Goal: Task Accomplishment & Management: Complete application form

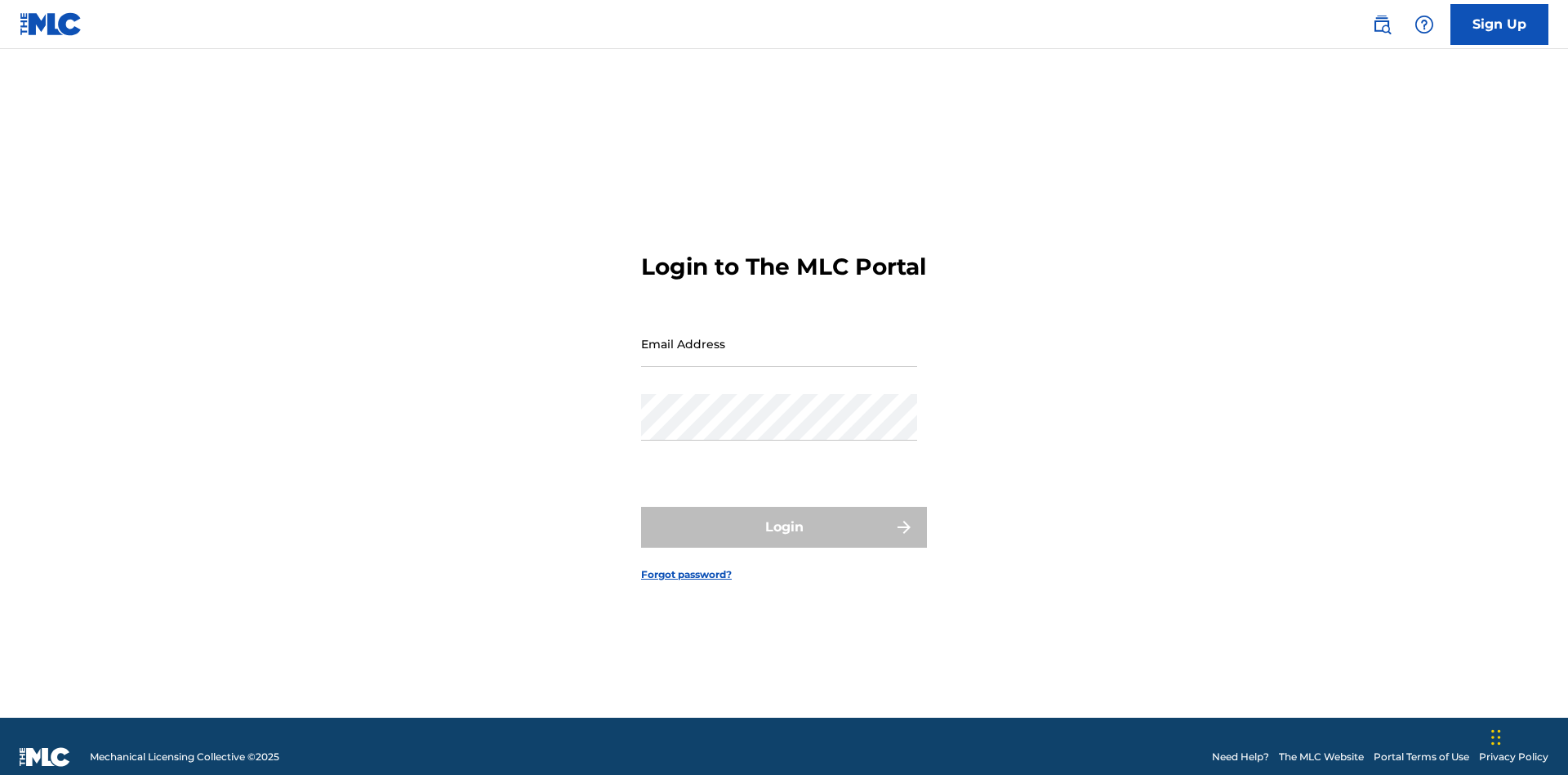
scroll to position [21, 0]
click at [1500, 24] on link "Sign Up" at bounding box center [1500, 24] width 98 height 41
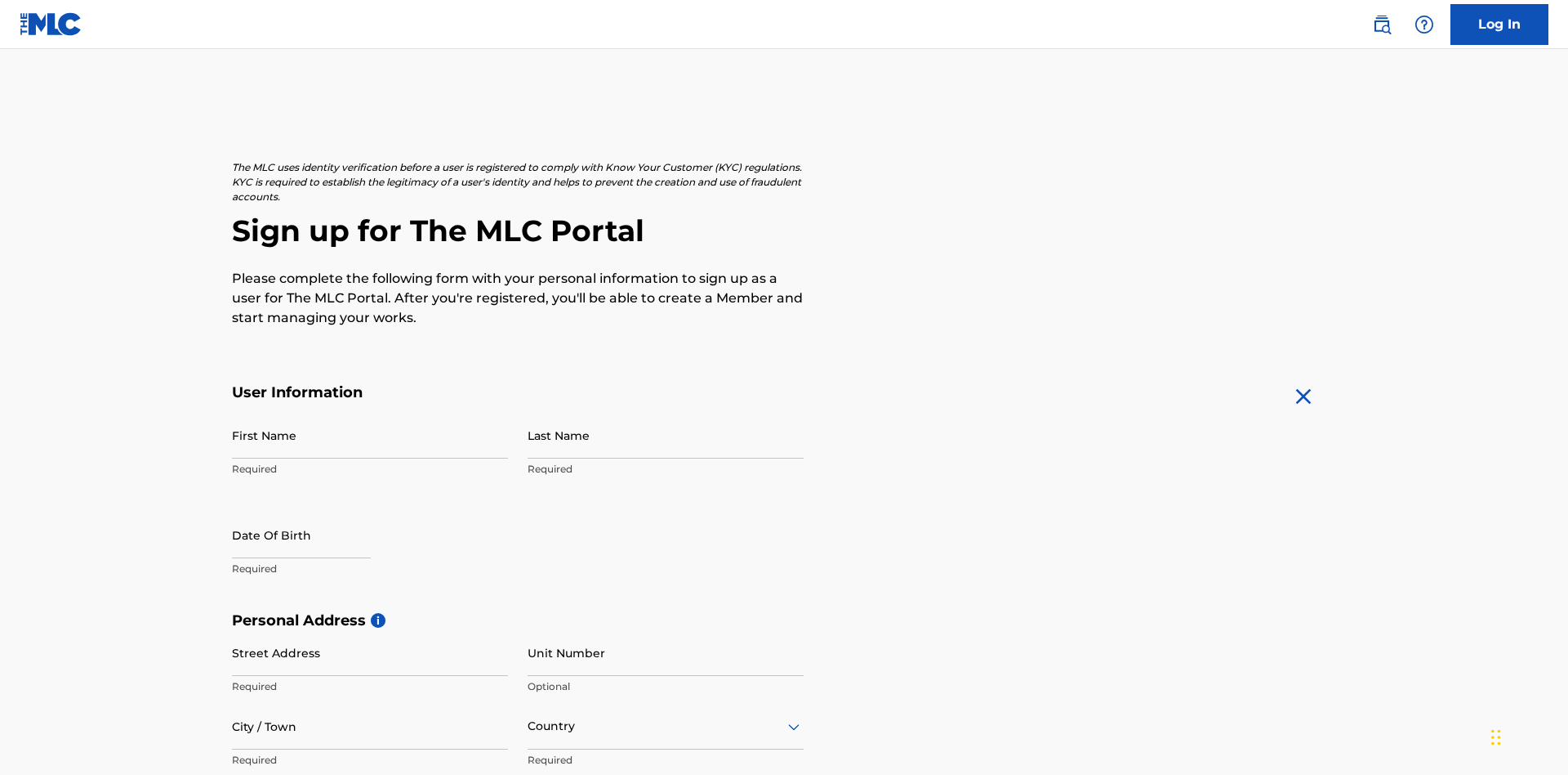
click at [370, 412] on input "First Name" at bounding box center [370, 435] width 276 height 47
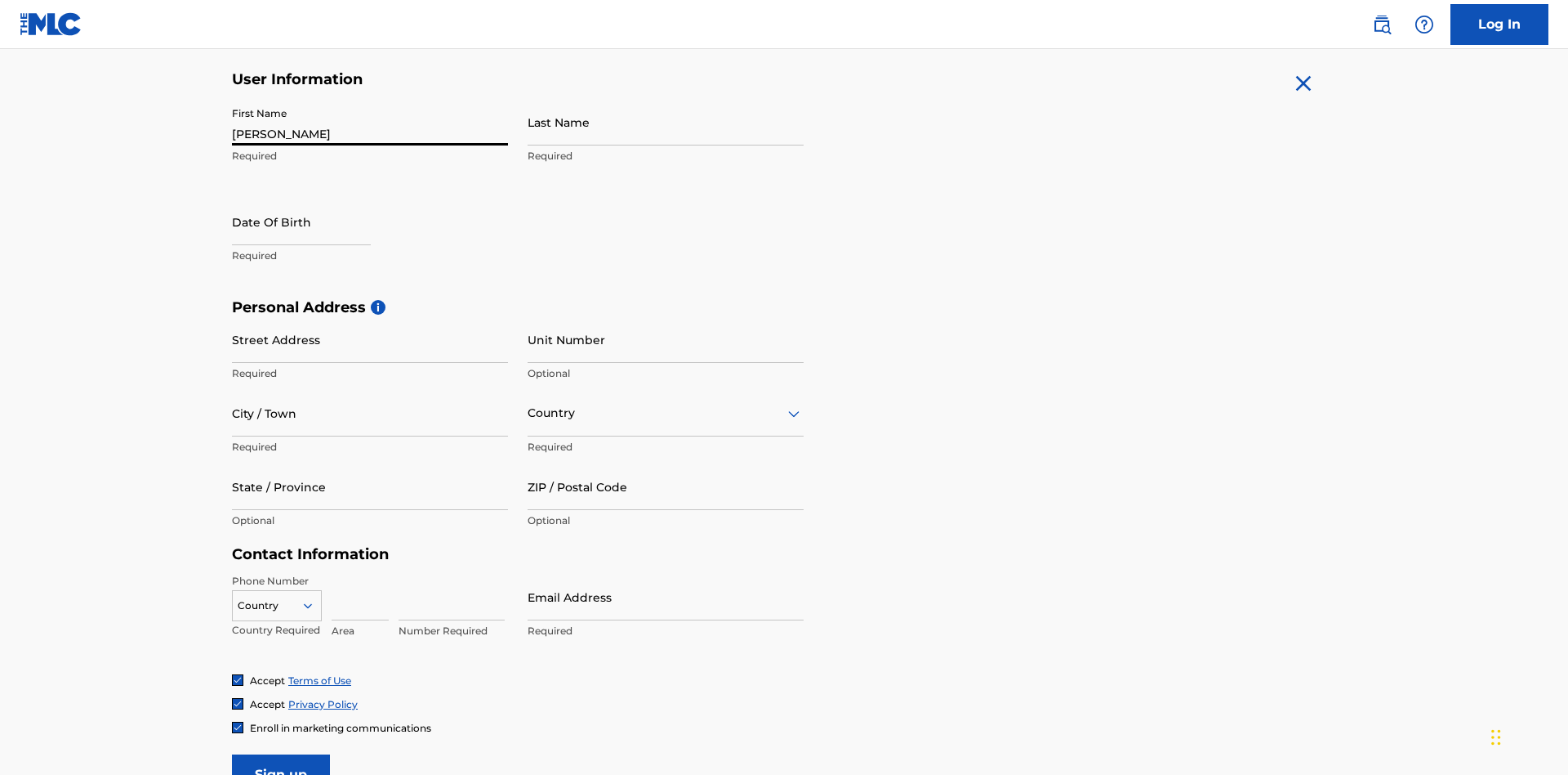
type input "[PERSON_NAME]"
click at [666, 122] on input "Last Name" at bounding box center [666, 122] width 276 height 47
type input "Ribble"
click at [314, 198] on input "text" at bounding box center [301, 221] width 139 height 47
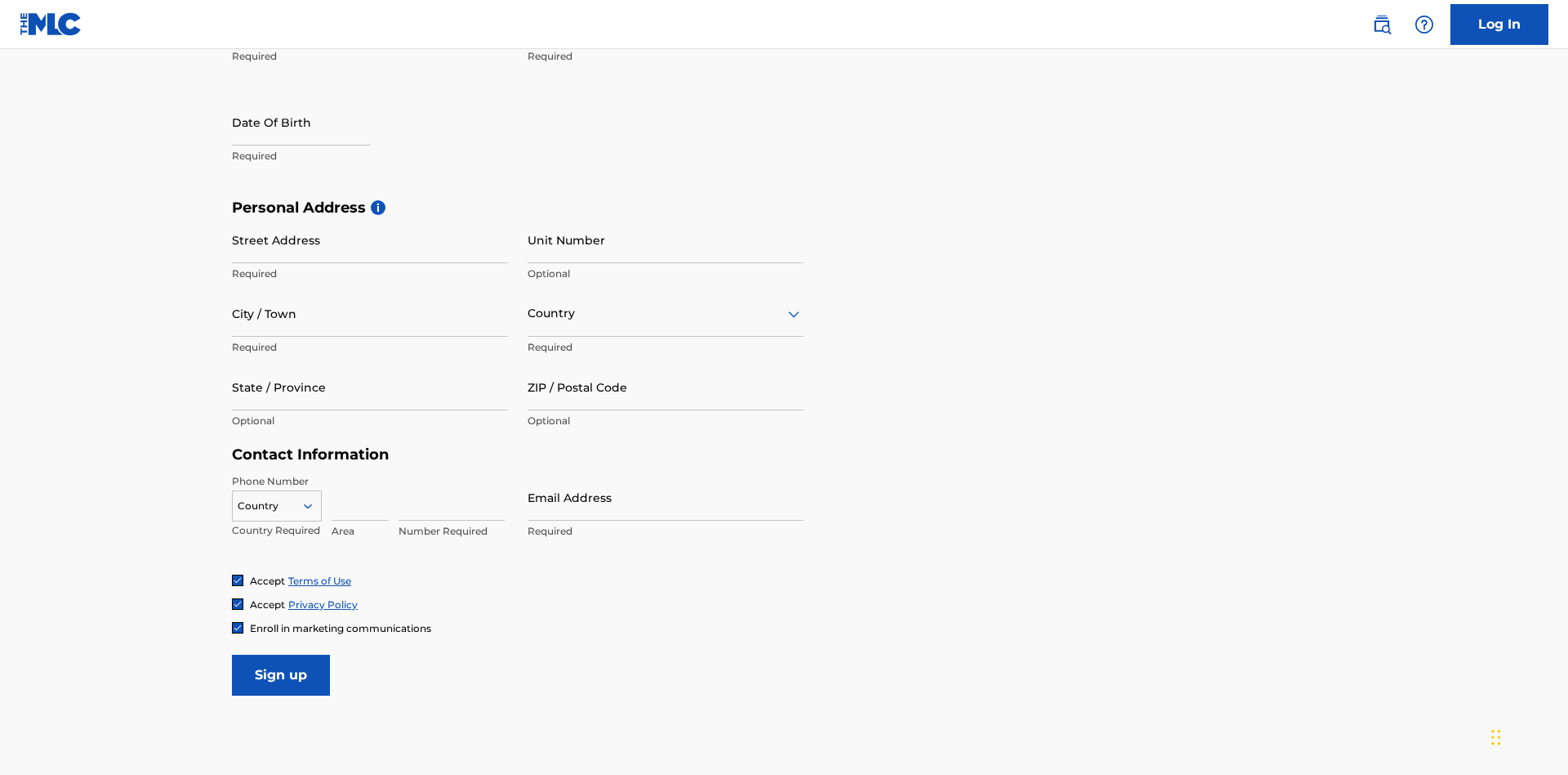
select select "7"
select select "2025"
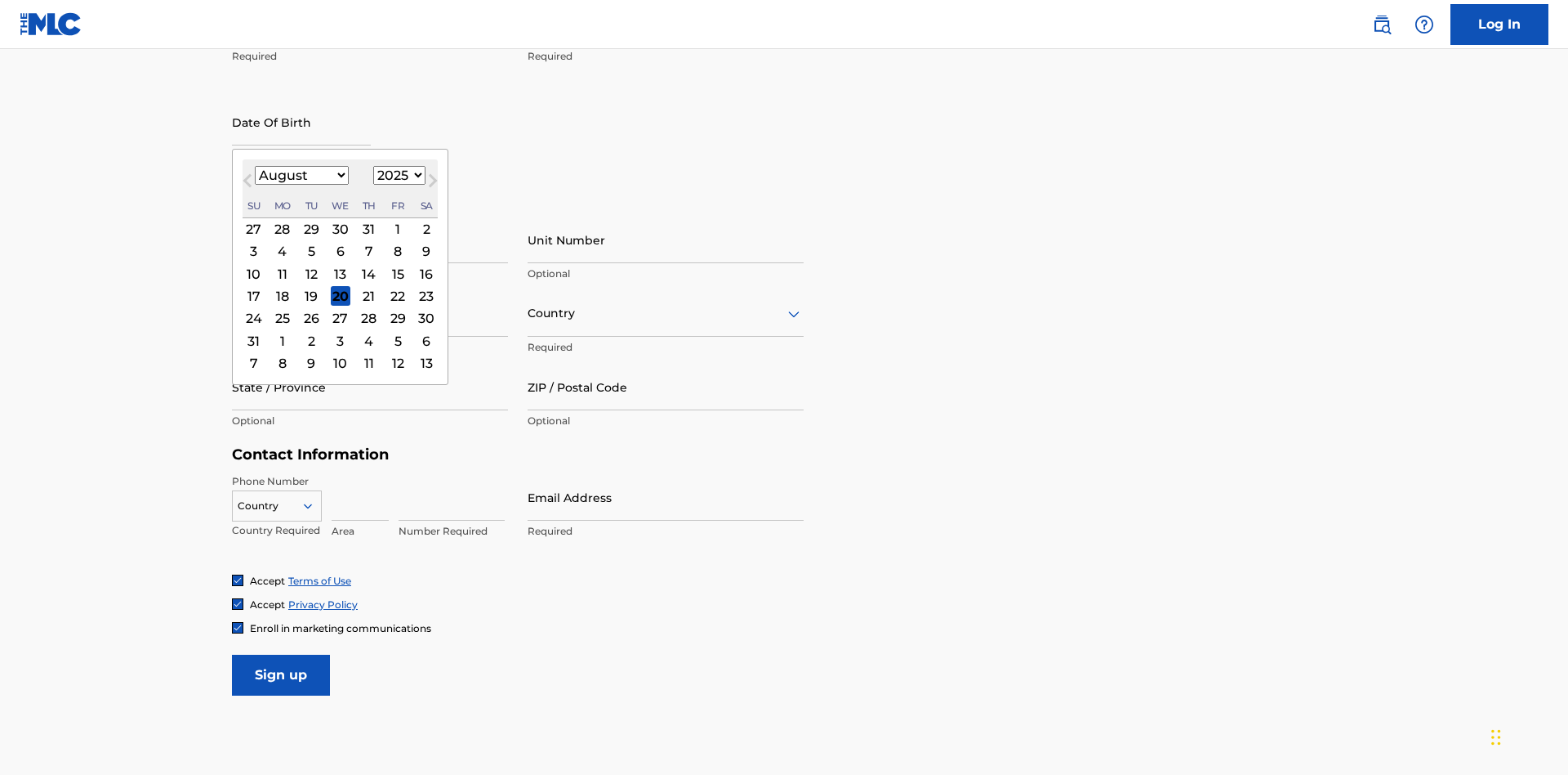
click at [300, 175] on select "January February March April May June July August September October November De…" at bounding box center [302, 175] width 94 height 18
select select "0"
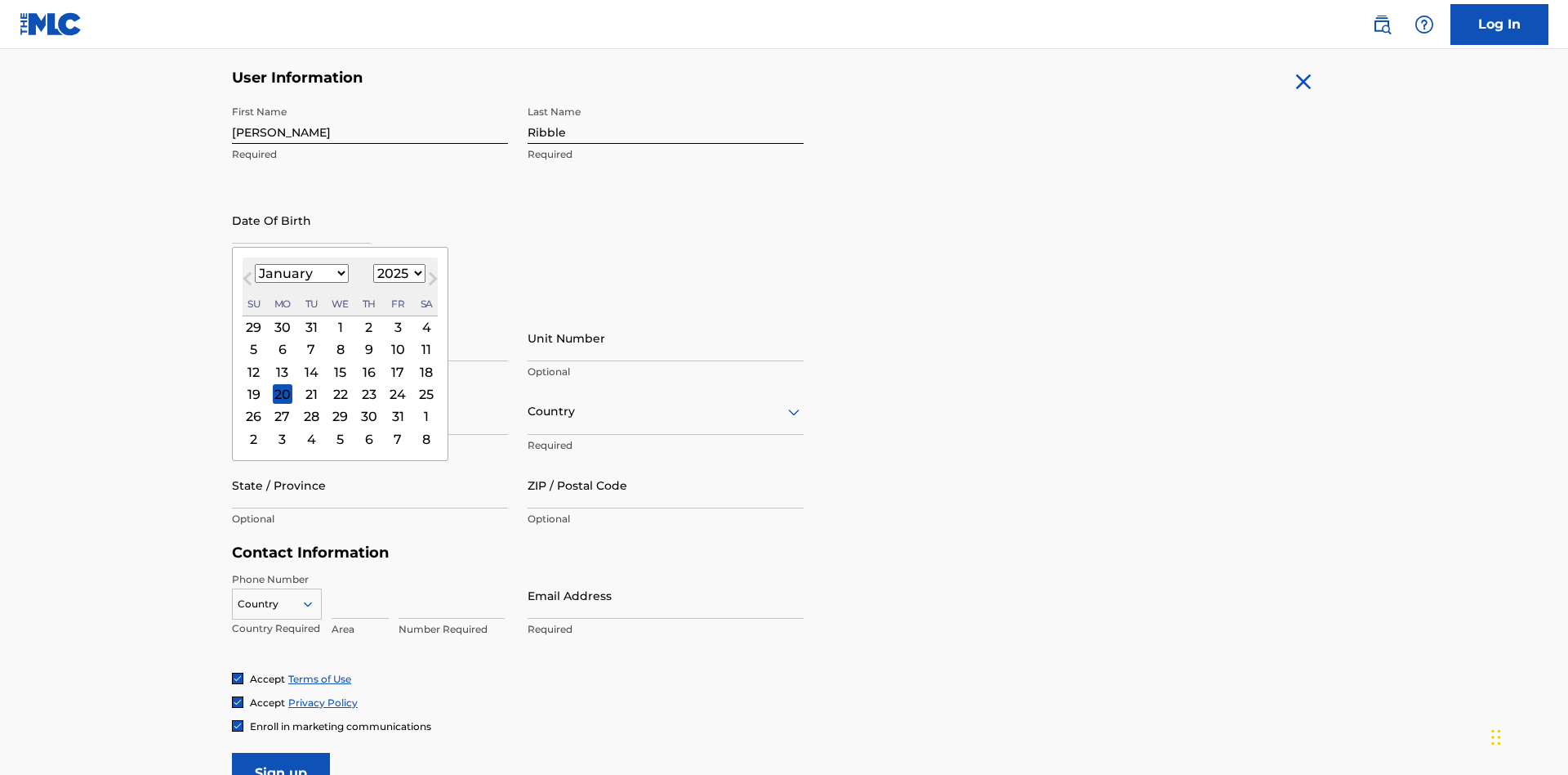
click at [397, 273] on select "1900 1901 1902 1903 1904 1905 1906 1907 1908 1909 1910 1911 1912 1913 1914 1915…" at bounding box center [399, 273] width 53 height 18
select select "1985"
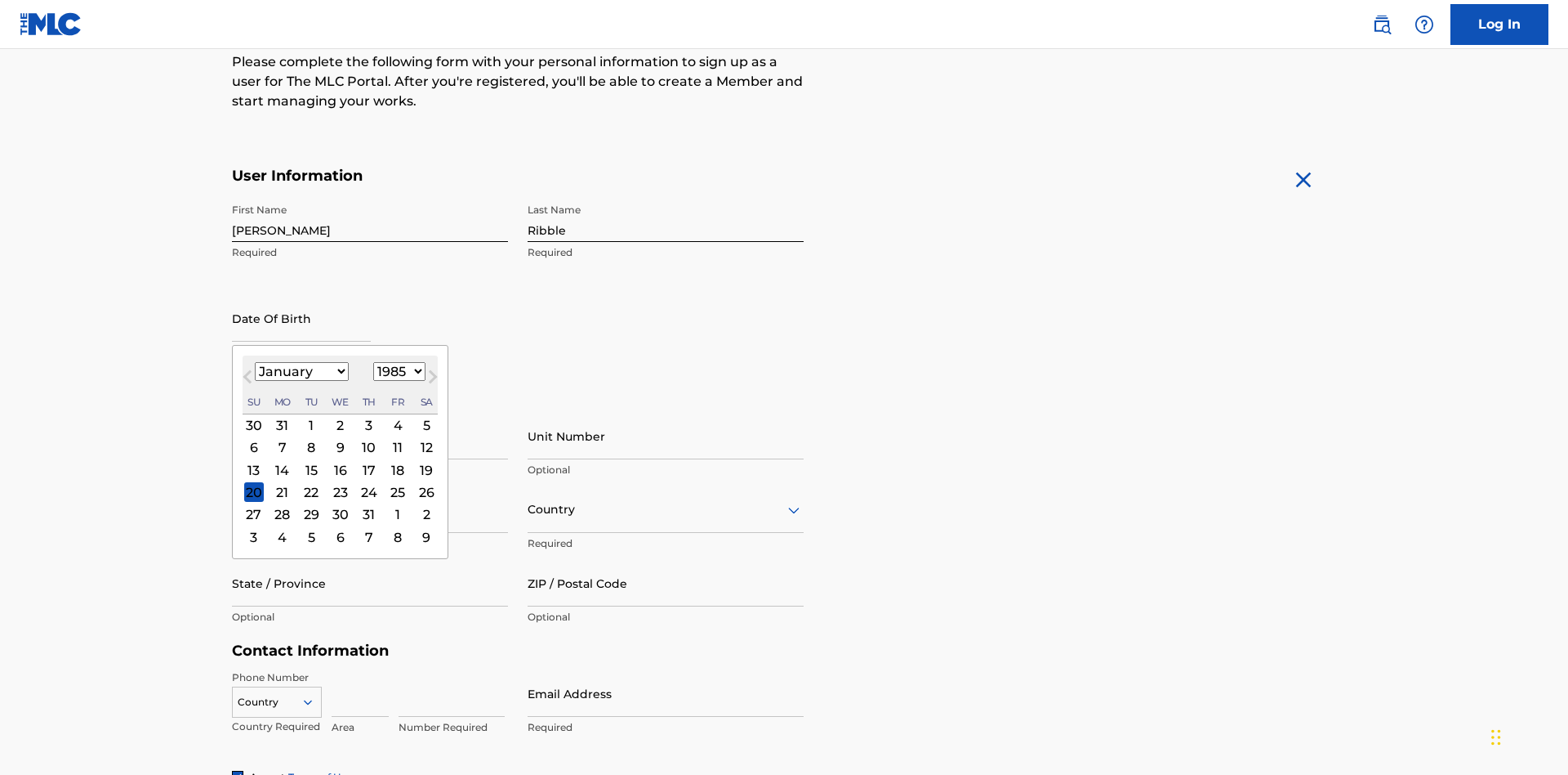
click at [397, 371] on select "1900 1901 1902 1903 1904 1905 1906 1907 1908 1909 1910 1911 1912 1913 1914 1915…" at bounding box center [399, 371] width 53 height 18
click at [310, 438] on div "8" at bounding box center [310, 447] width 19 height 19
type input "[DATE]"
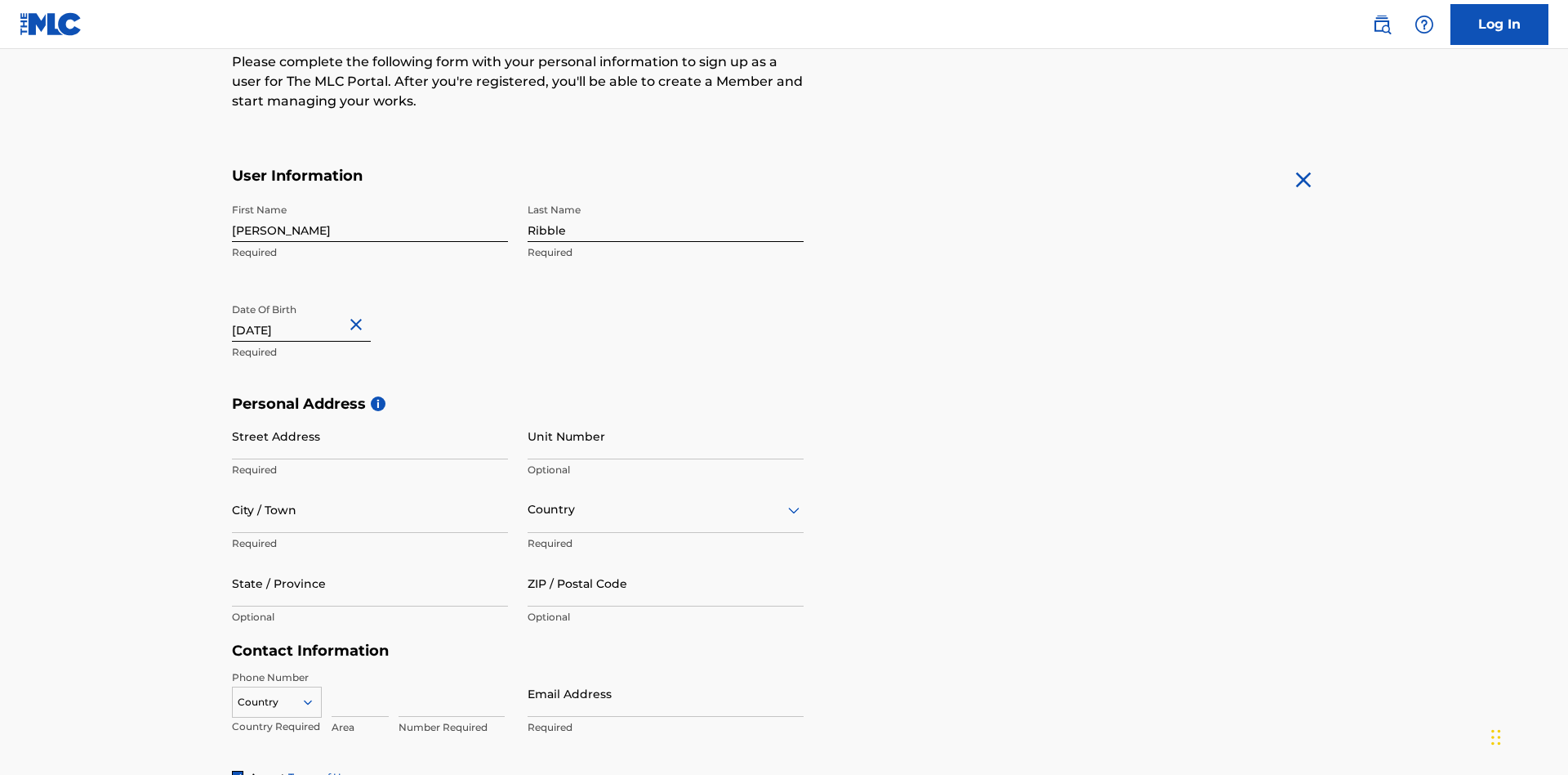
scroll to position [503, 0]
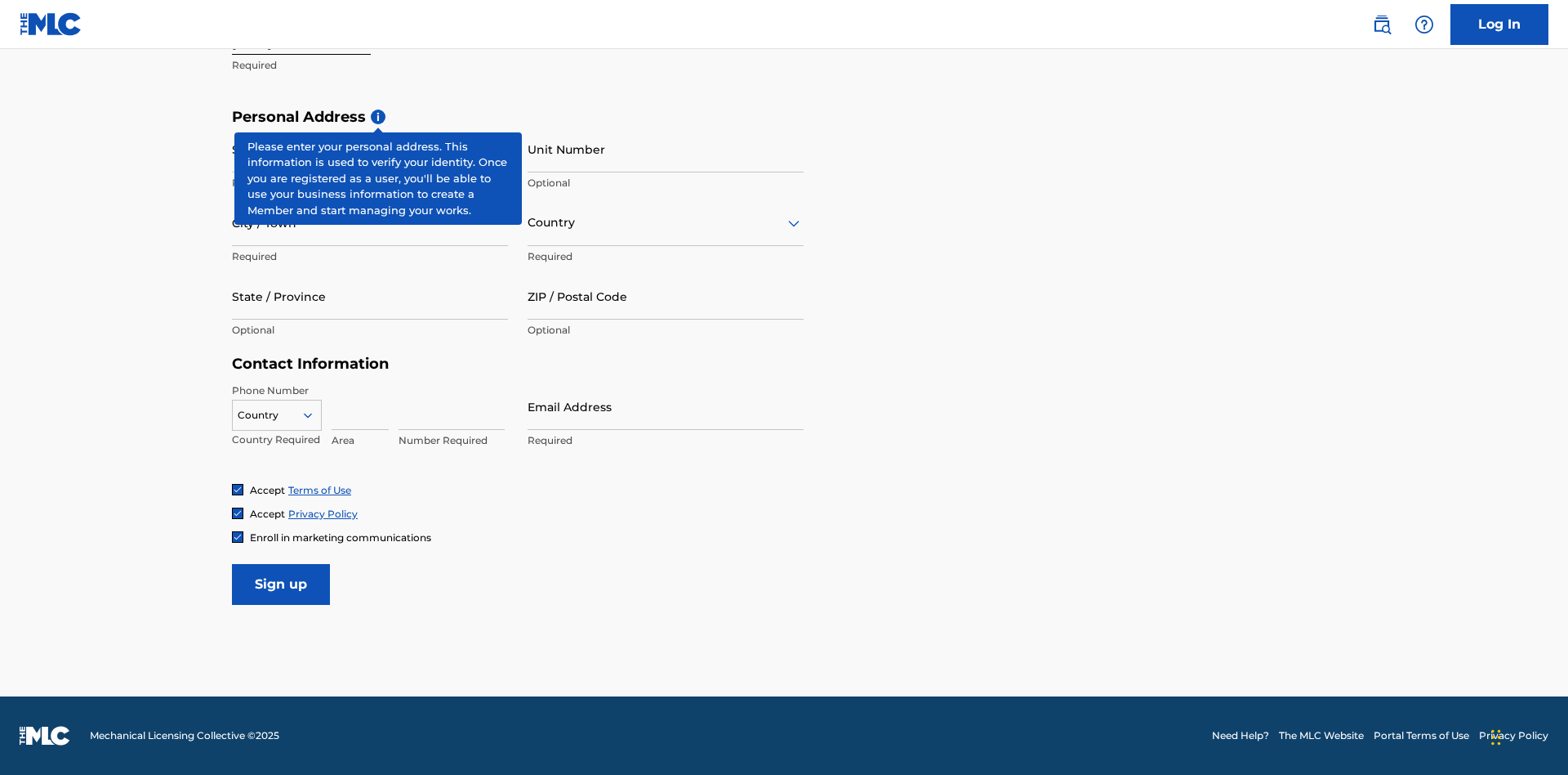
click at [370, 148] on input "Street Address" at bounding box center [370, 149] width 276 height 47
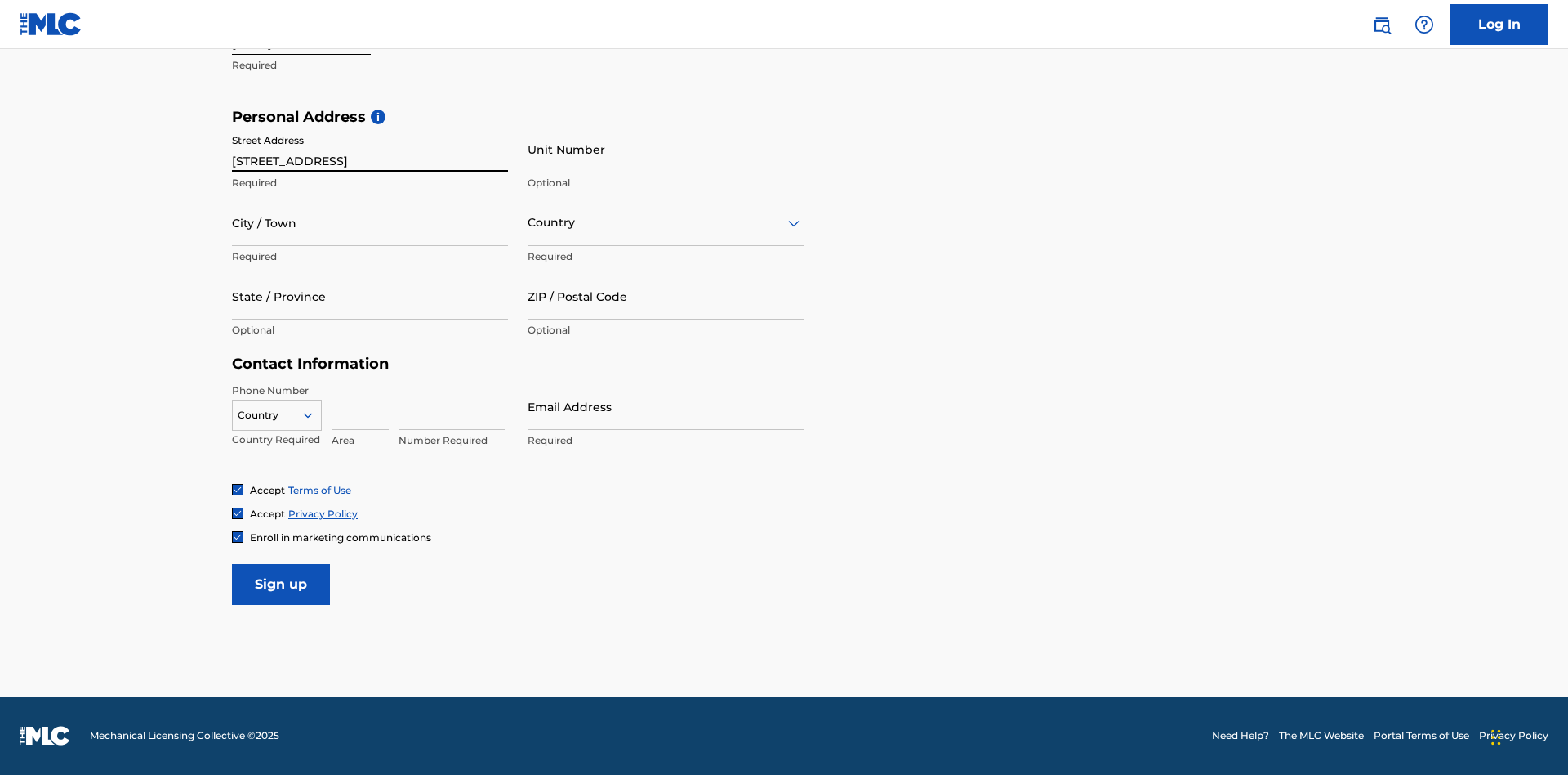
type input "[STREET_ADDRESS]"
click at [370, 222] on input "City / Town" at bounding box center [370, 222] width 276 height 47
type input "[GEOGRAPHIC_DATA]"
click at [529, 222] on input "text" at bounding box center [530, 222] width 4 height 18
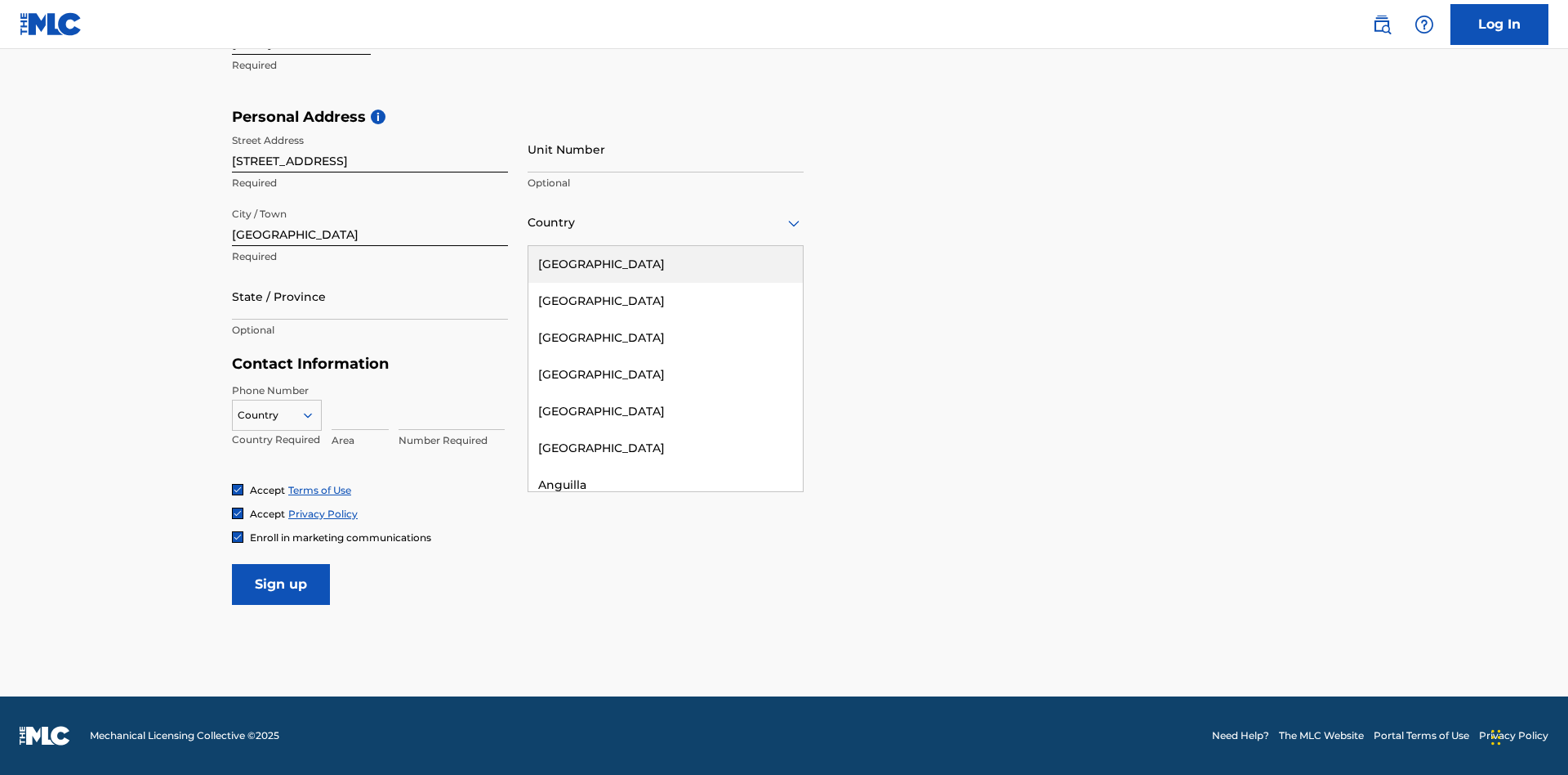
click at [666, 264] on div "[GEOGRAPHIC_DATA]" at bounding box center [666, 264] width 275 height 37
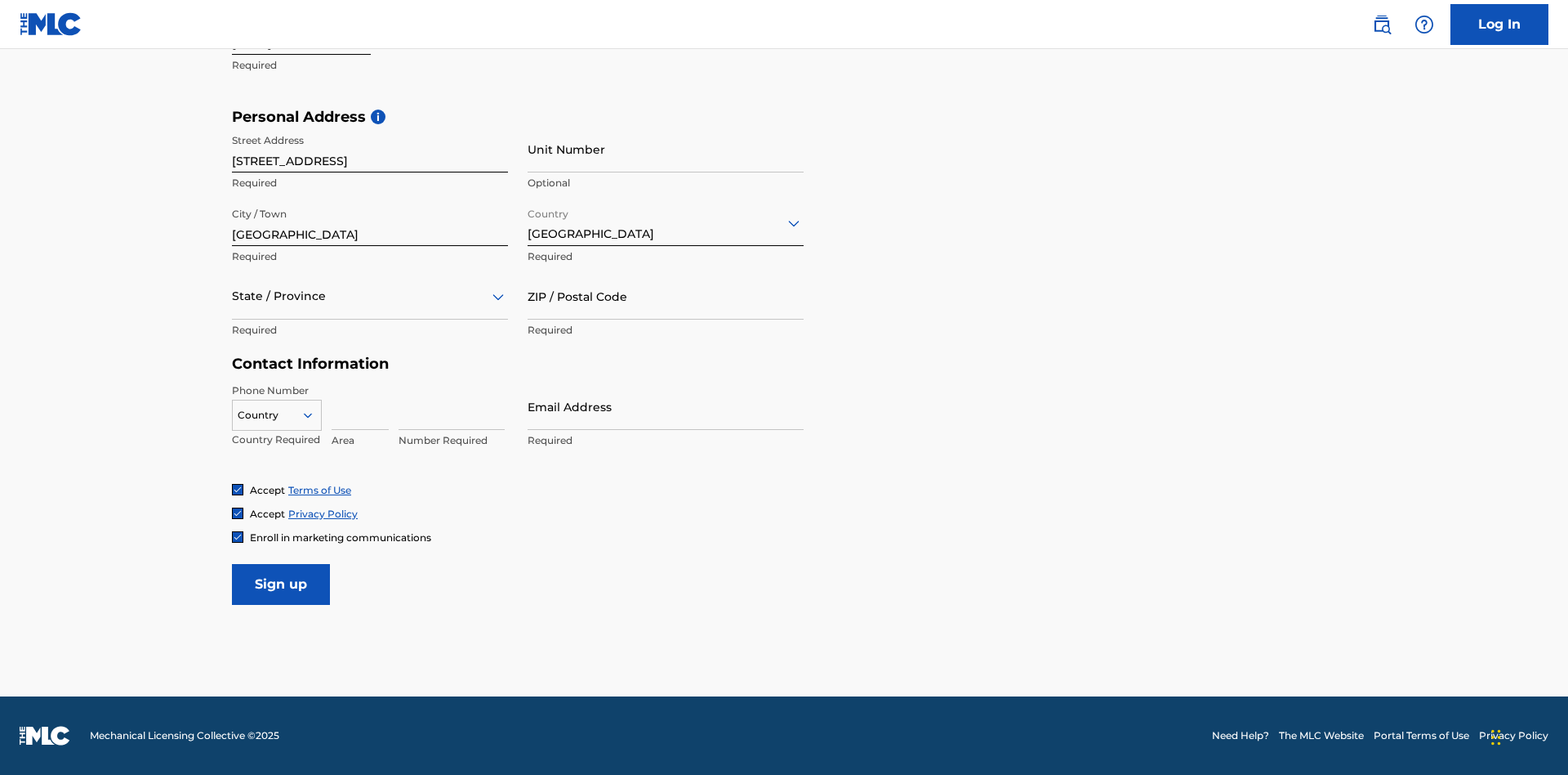
click at [370, 296] on div at bounding box center [370, 296] width 276 height 20
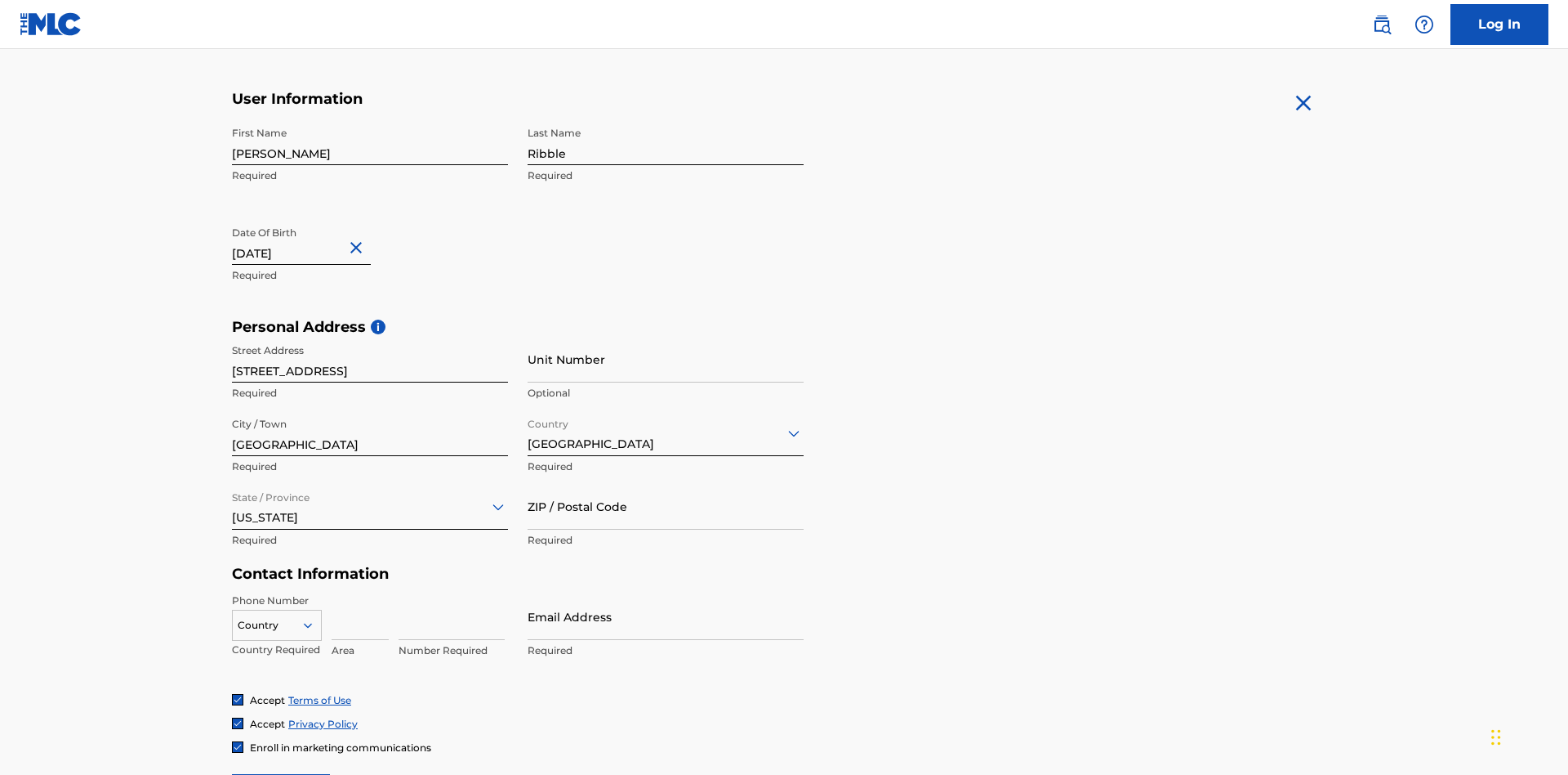
click at [666, 483] on input "ZIP / Postal Code" at bounding box center [666, 506] width 276 height 47
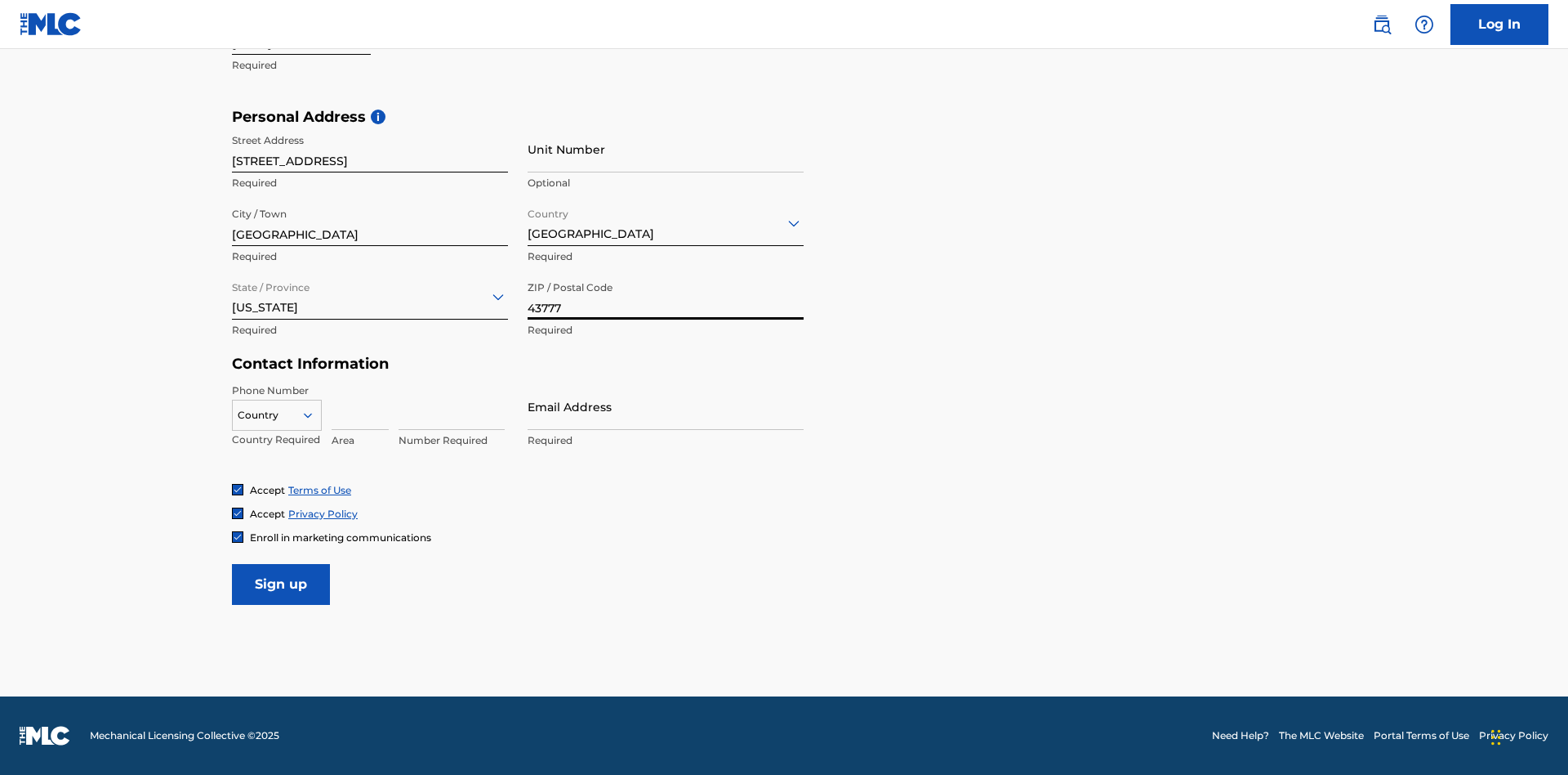
type input "43777"
click at [314, 415] on icon at bounding box center [308, 415] width 15 height 15
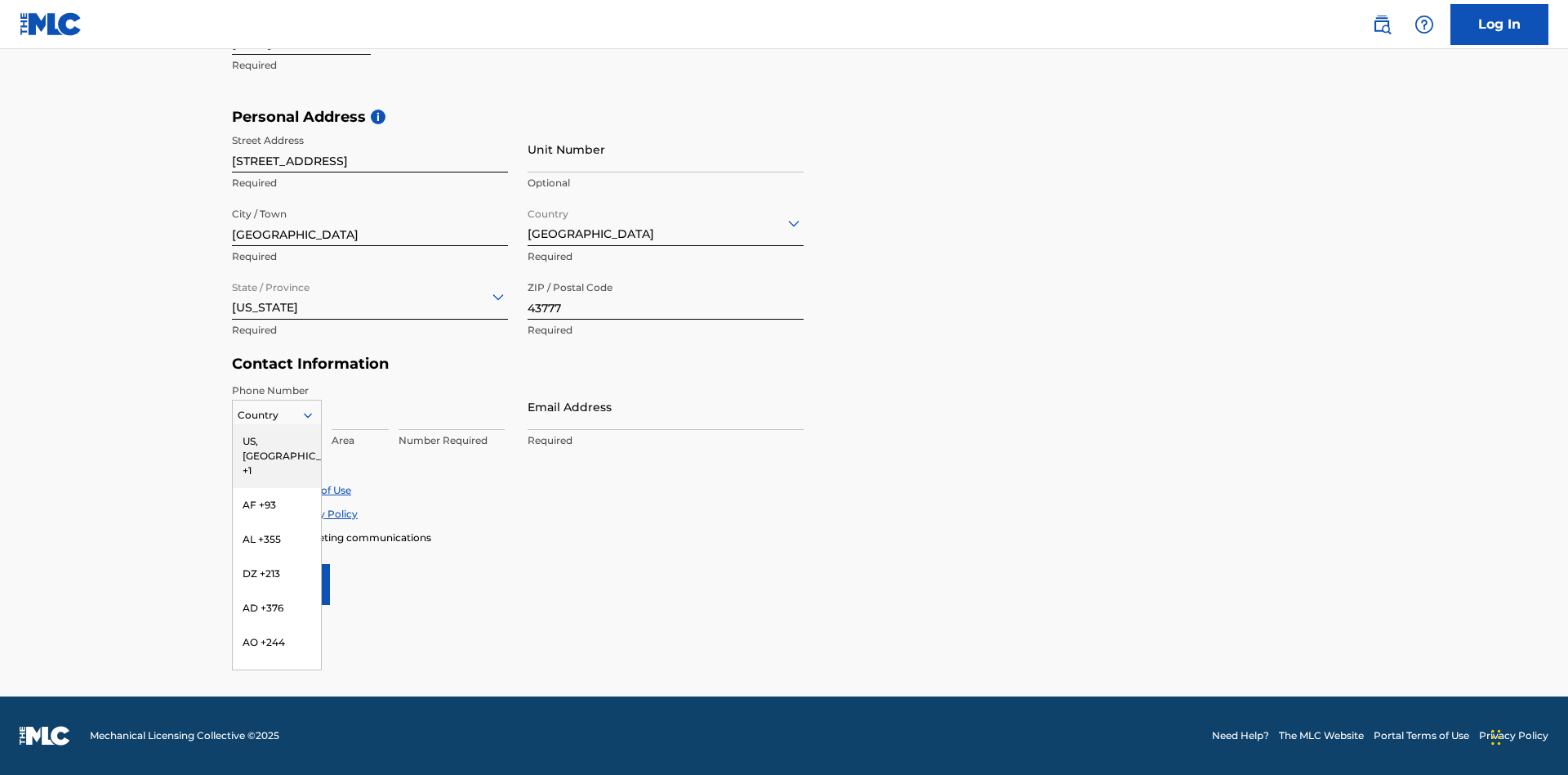
click at [277, 440] on div "US, [GEOGRAPHIC_DATA] +1" at bounding box center [277, 455] width 88 height 64
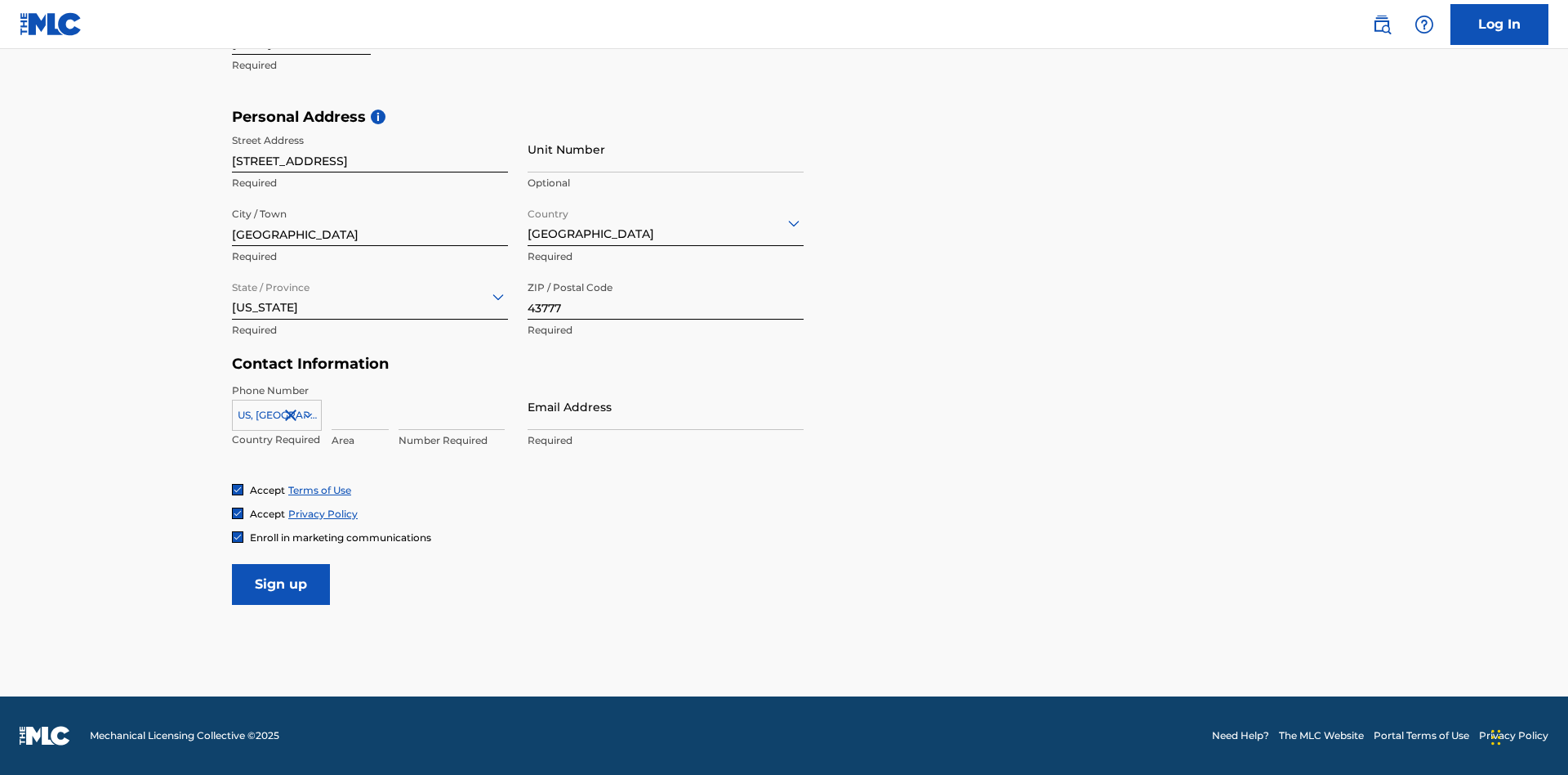
click at [360, 406] on input at bounding box center [360, 406] width 57 height 47
type input "740"
click at [451, 406] on input at bounding box center [451, 406] width 106 height 47
type input "8086351"
click at [666, 406] on input "Email Address" at bounding box center [666, 406] width 276 height 47
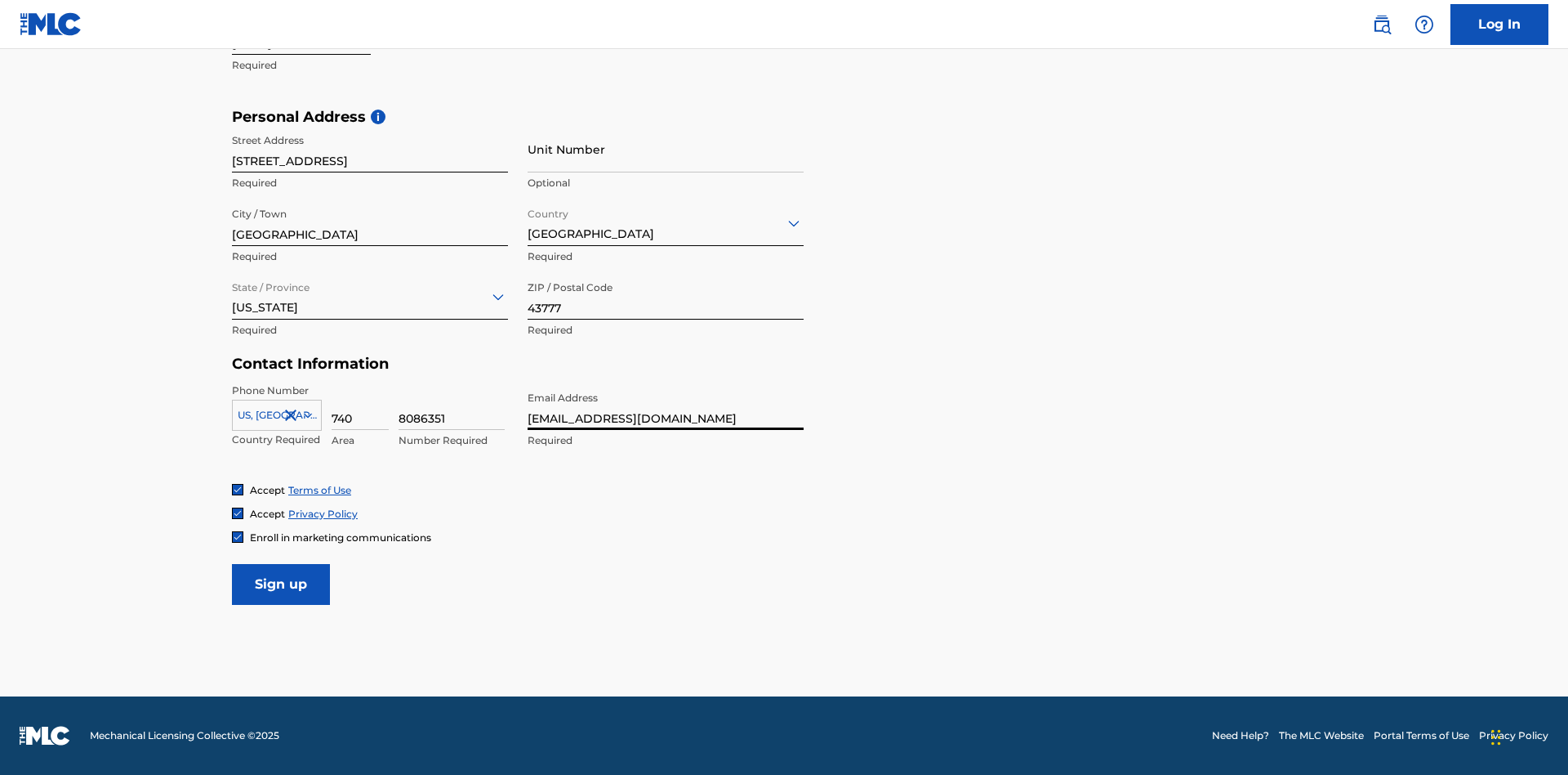
type input "[EMAIL_ADDRESS][DOMAIN_NAME]"
click at [281, 583] on input "Sign up" at bounding box center [281, 584] width 98 height 41
